Goal: Information Seeking & Learning: Learn about a topic

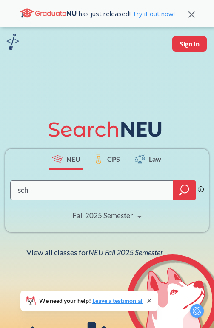
type input "schm"
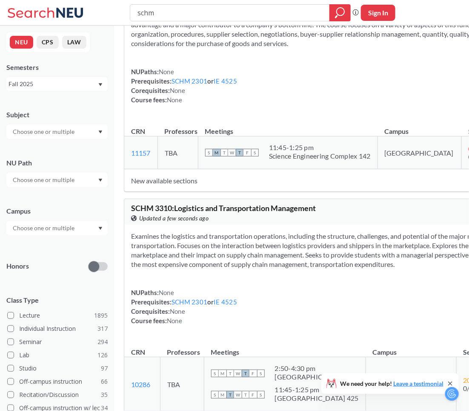
scroll to position [69, 0]
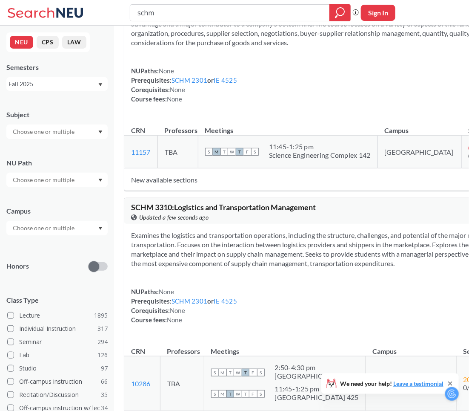
click at [171, 191] on td "New available sections" at bounding box center [326, 179] width 404 height 23
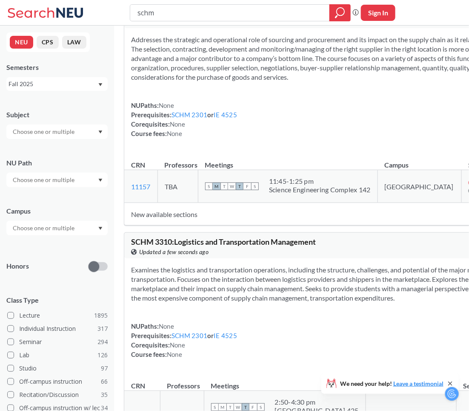
scroll to position [0, 0]
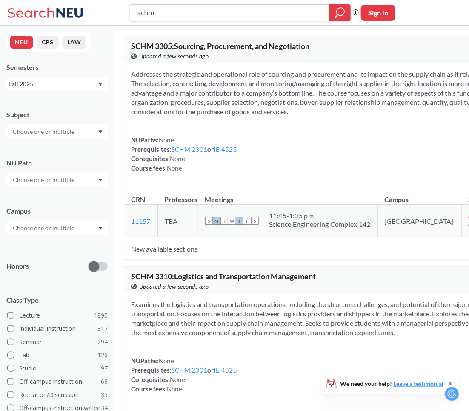
click at [175, 13] on input "schm" at bounding box center [230, 13] width 187 height 14
type input "schm2301"
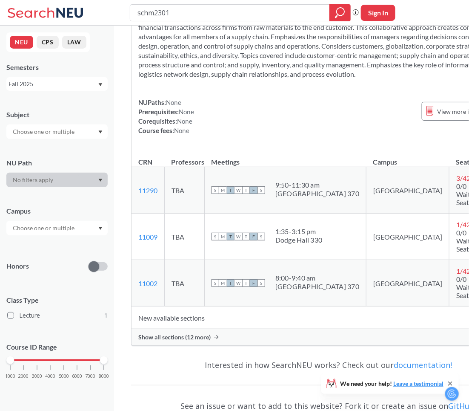
scroll to position [59, 0]
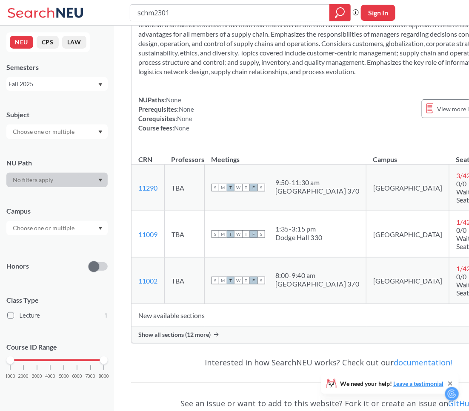
click at [191, 328] on span "Show all sections (12 more)" at bounding box center [174, 335] width 72 height 8
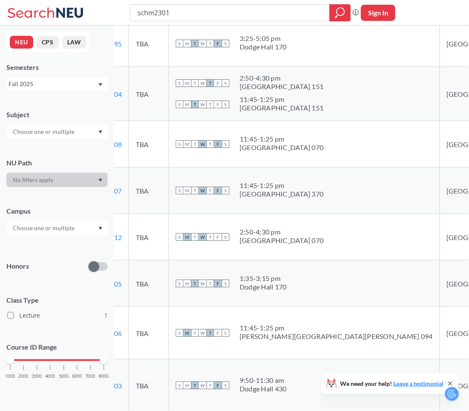
scroll to position [533, 0]
